Goal: Information Seeking & Learning: Learn about a topic

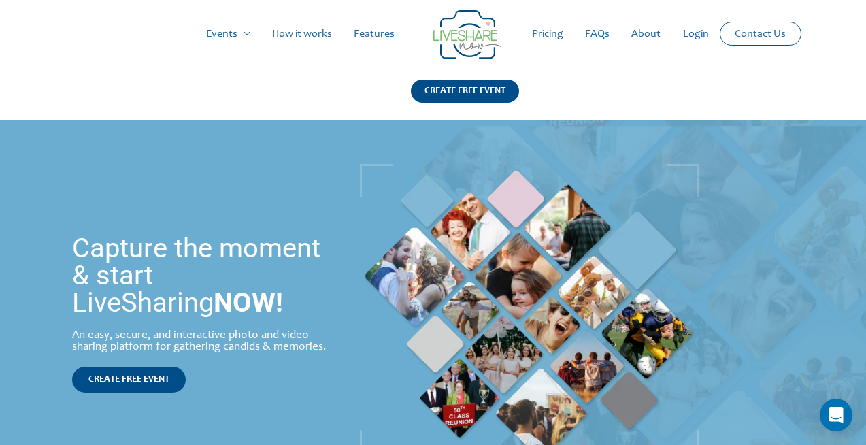
click at [372, 37] on link "Features" at bounding box center [374, 34] width 63 height 44
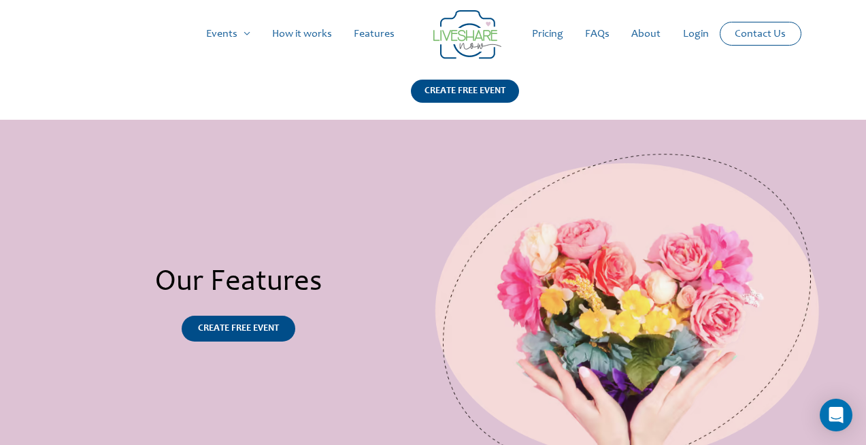
click at [540, 37] on link "Pricing" at bounding box center [547, 34] width 53 height 44
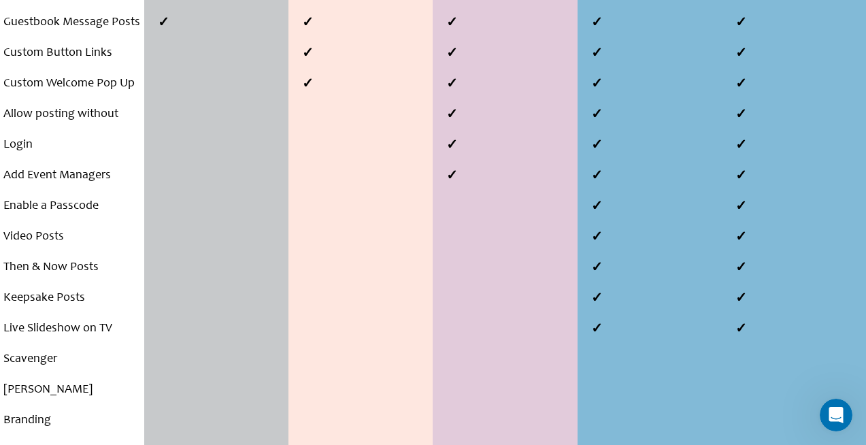
scroll to position [781, 0]
